Goal: Task Accomplishment & Management: Manage account settings

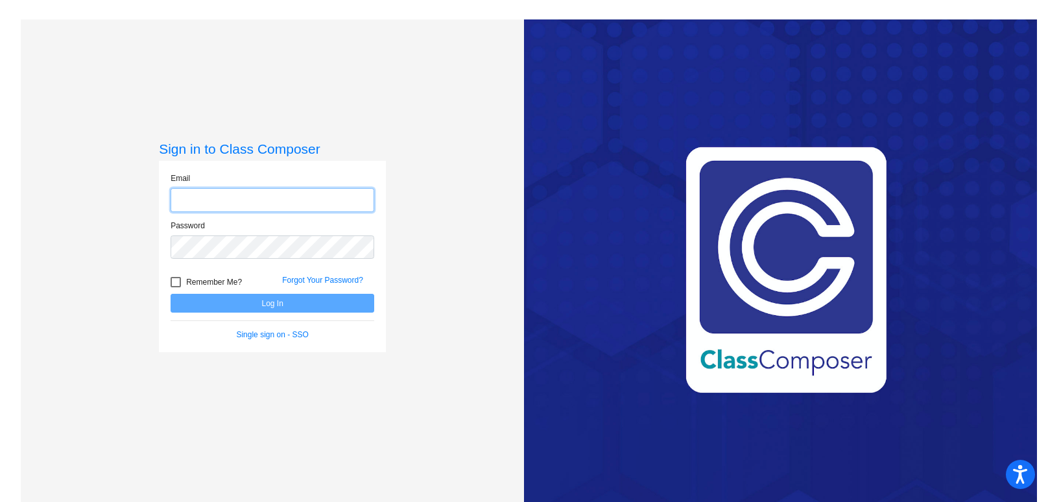
type input "sreardonclass@hobart.k12.in.us"
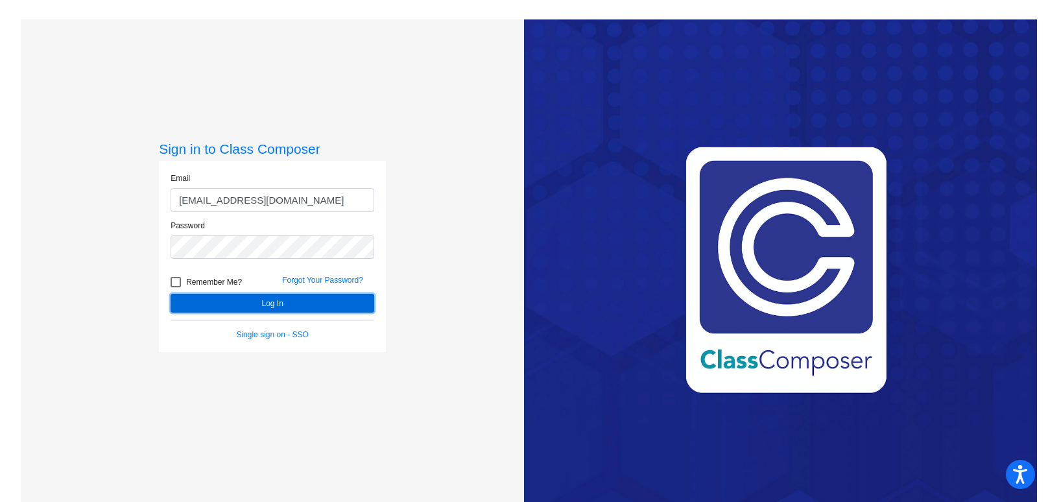
click at [246, 304] on button "Log In" at bounding box center [273, 303] width 204 height 19
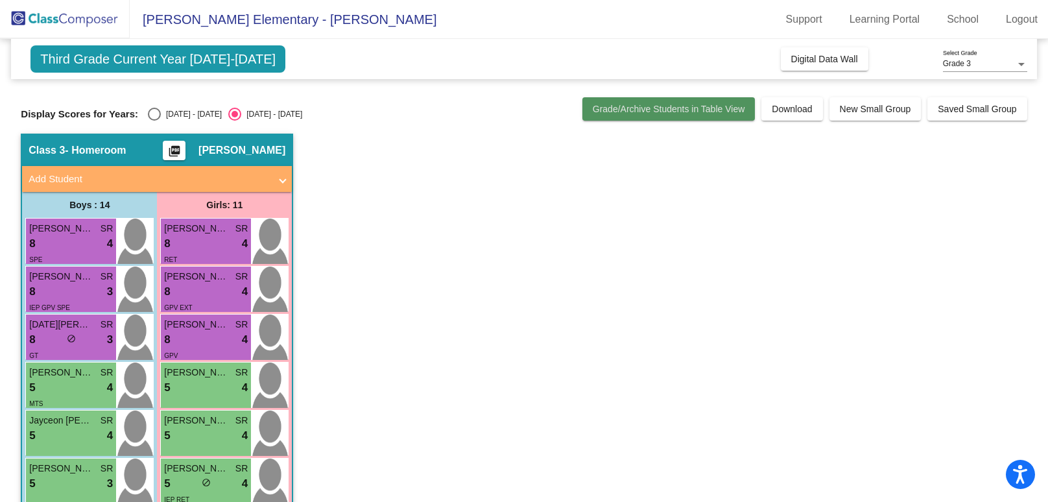
click at [716, 104] on span "Grade/Archive Students in Table View" at bounding box center [669, 109] width 152 height 10
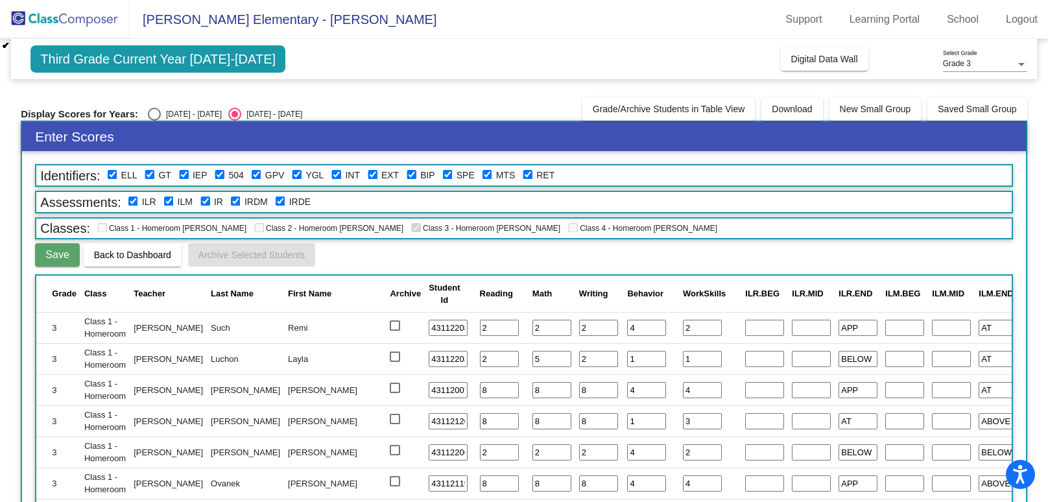
click at [213, 60] on span "Third Grade Current Year 2024-2025" at bounding box center [157, 58] width 255 height 27
click at [233, 19] on span "Joan Martin Elementary - Stacey" at bounding box center [283, 19] width 307 height 21
click at [84, 60] on span "Third Grade Current Year 2024-2025" at bounding box center [157, 58] width 255 height 27
click at [137, 251] on span "Back to Dashboard" at bounding box center [132, 255] width 77 height 10
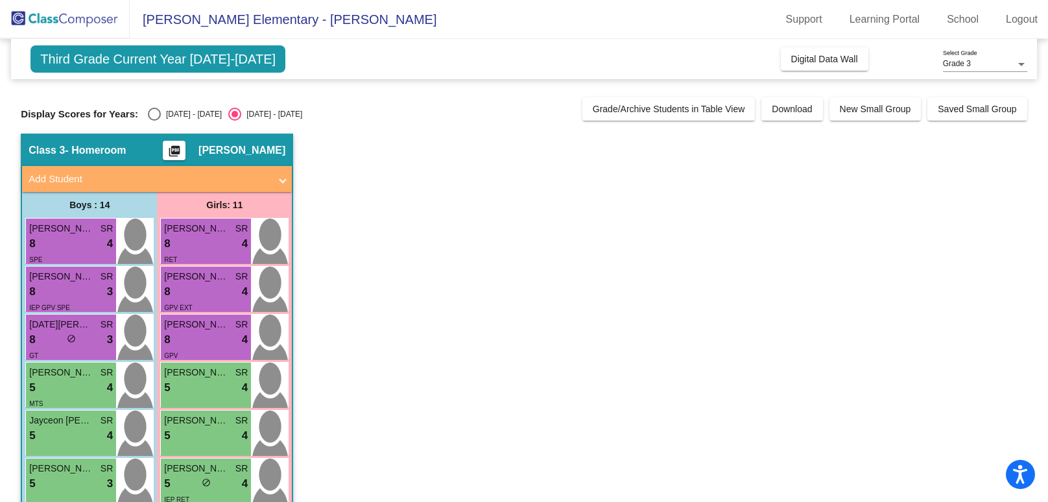
click at [151, 63] on span "Third Grade Current Year [DATE]-[DATE]" at bounding box center [157, 58] width 255 height 27
click at [976, 21] on link "School" at bounding box center [963, 19] width 53 height 21
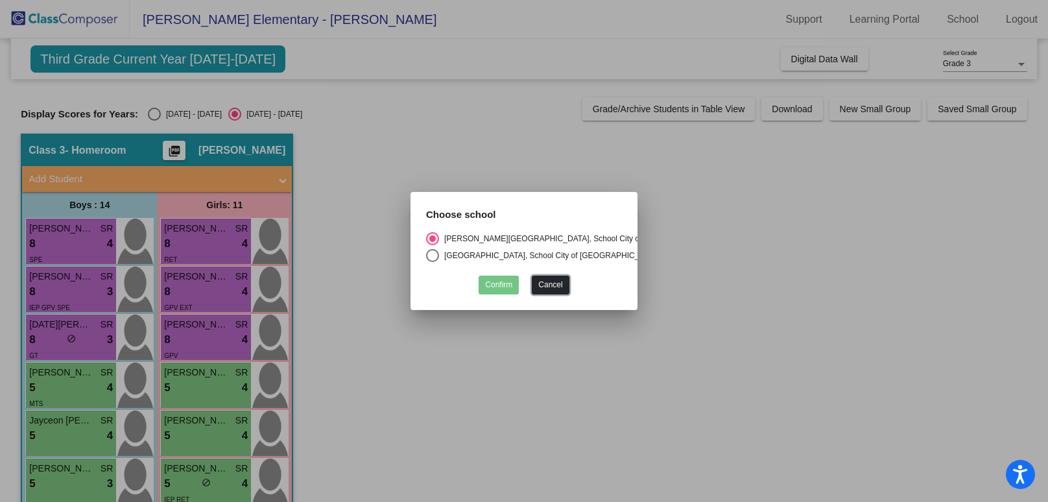
click at [548, 287] on button "Cancel" at bounding box center [550, 285] width 37 height 19
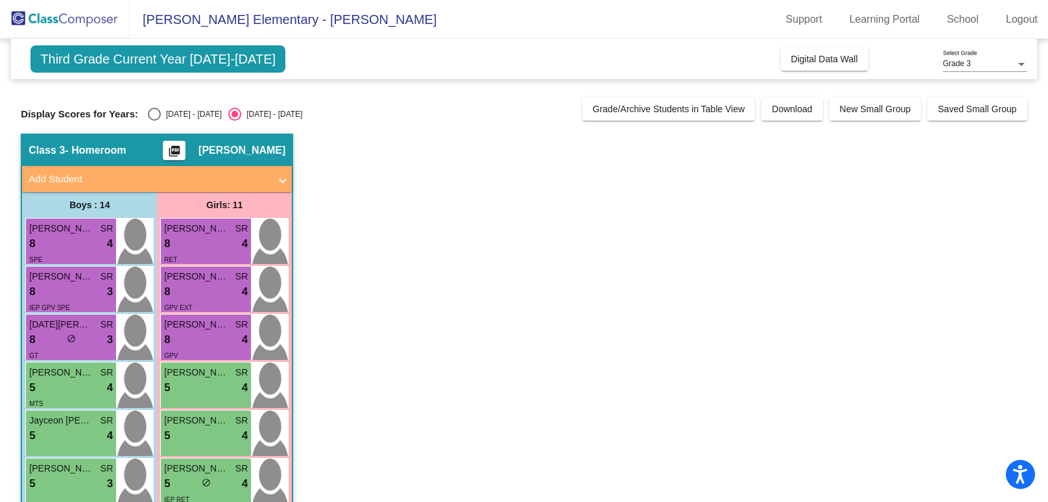
click at [956, 57] on div "Grade 3 Select Grade" at bounding box center [985, 61] width 84 height 22
click at [956, 57] on span "Grade 3" at bounding box center [985, 64] width 84 height 23
click at [156, 64] on span "Third Grade Current Year 2024-2025" at bounding box center [157, 58] width 255 height 27
click at [81, 181] on mat-panel-title "Add Student" at bounding box center [149, 179] width 241 height 15
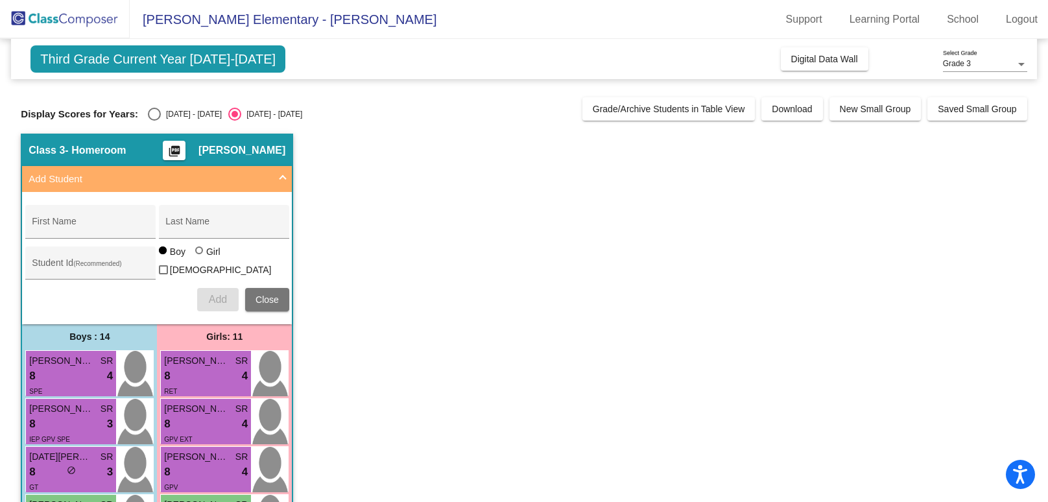
click at [81, 181] on mat-panel-title "Add Student" at bounding box center [149, 179] width 241 height 15
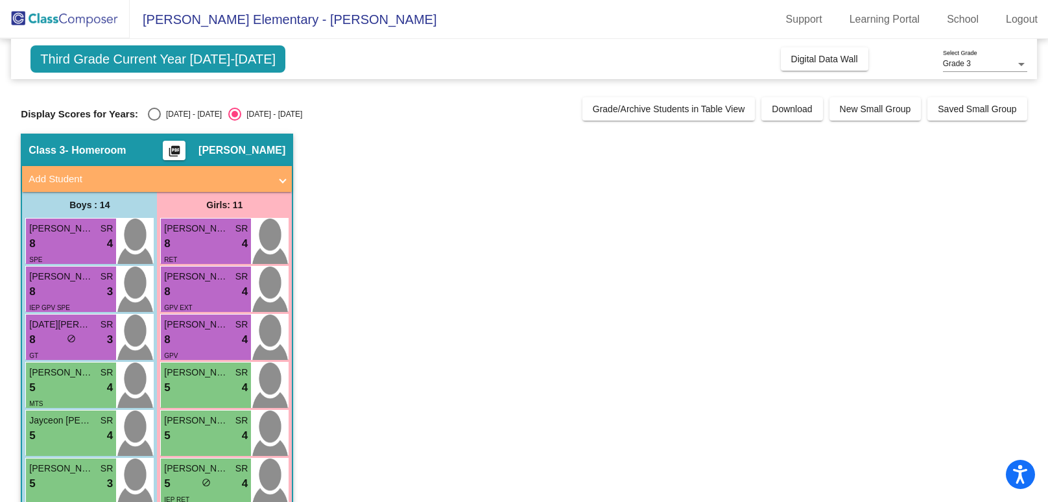
click at [73, 66] on span "Third Grade Current Year 2024-2025" at bounding box center [157, 58] width 255 height 27
click at [88, 56] on span "Third Grade Current Year 2024-2025" at bounding box center [157, 58] width 255 height 27
click at [259, 5] on mat-toolbar "Joan Martin Elementary - Stacey Support Learning Portal School Logout" at bounding box center [524, 19] width 1048 height 39
